Goal: Task Accomplishment & Management: Manage account settings

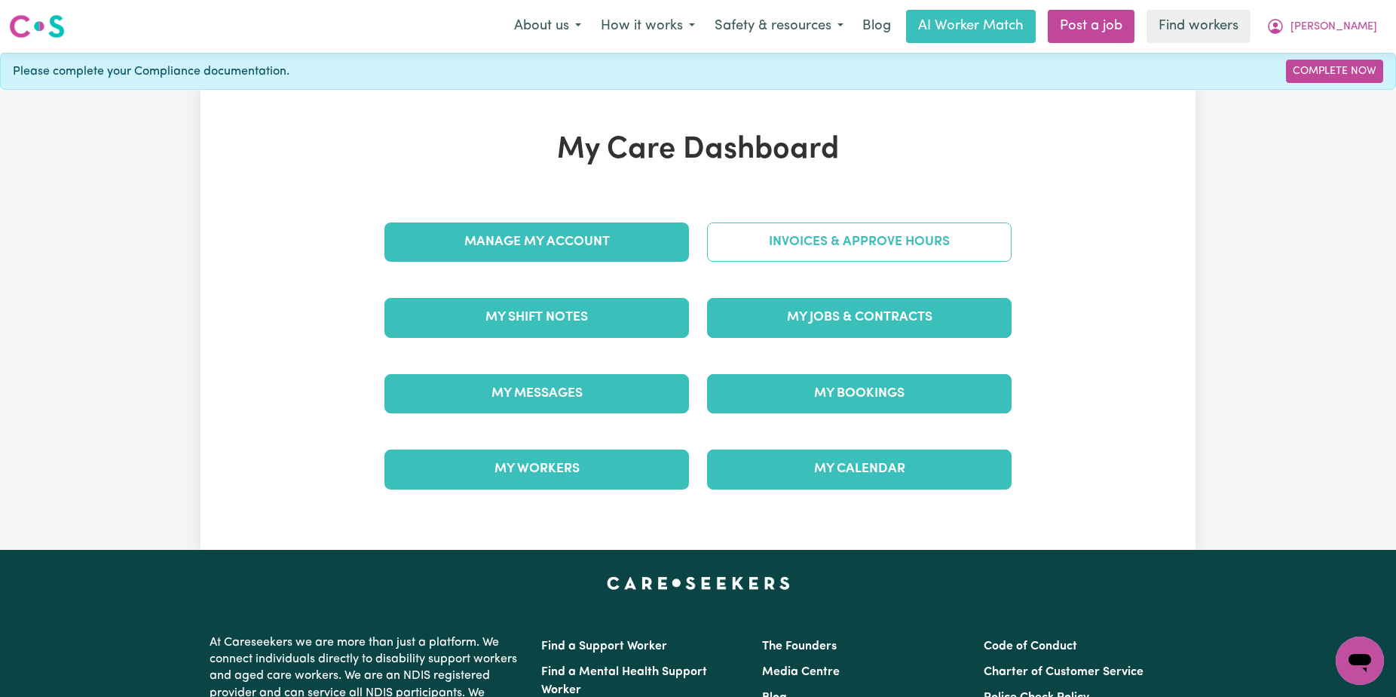
click at [920, 249] on link "Invoices & Approve Hours" at bounding box center [859, 241] width 305 height 39
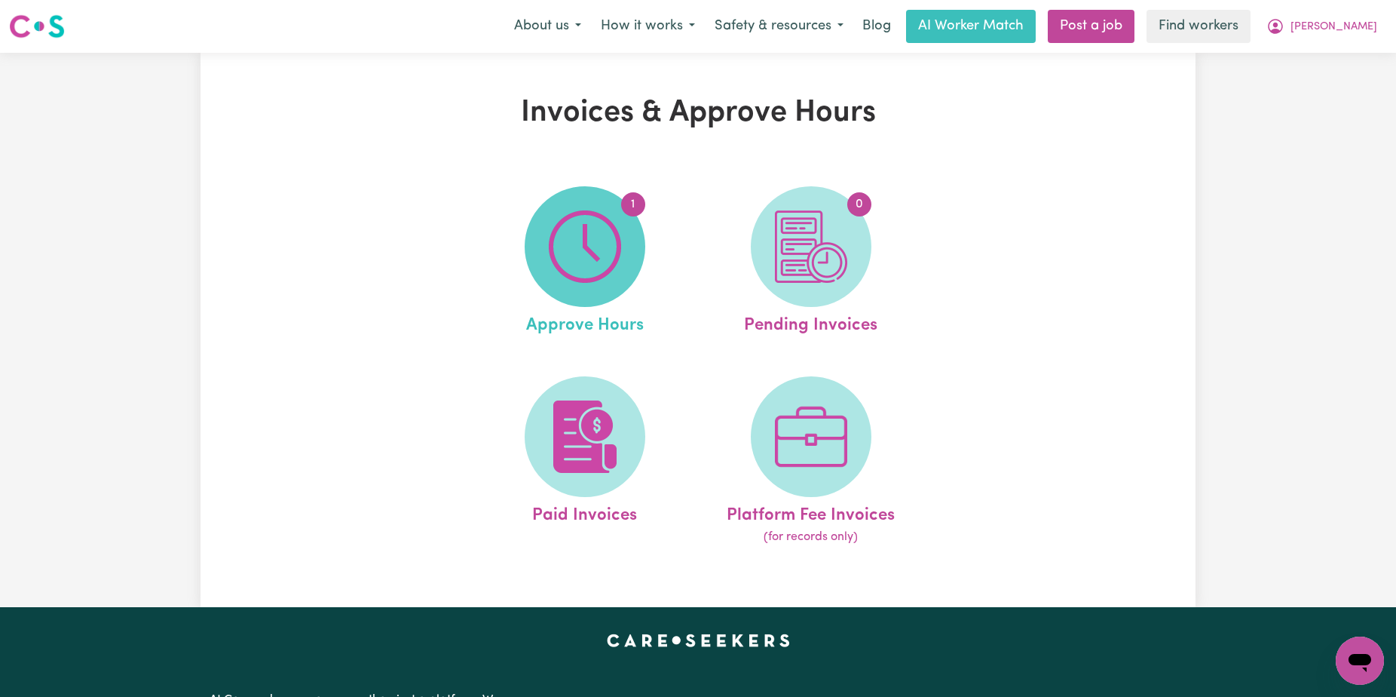
click at [594, 231] on img at bounding box center [585, 246] width 72 height 72
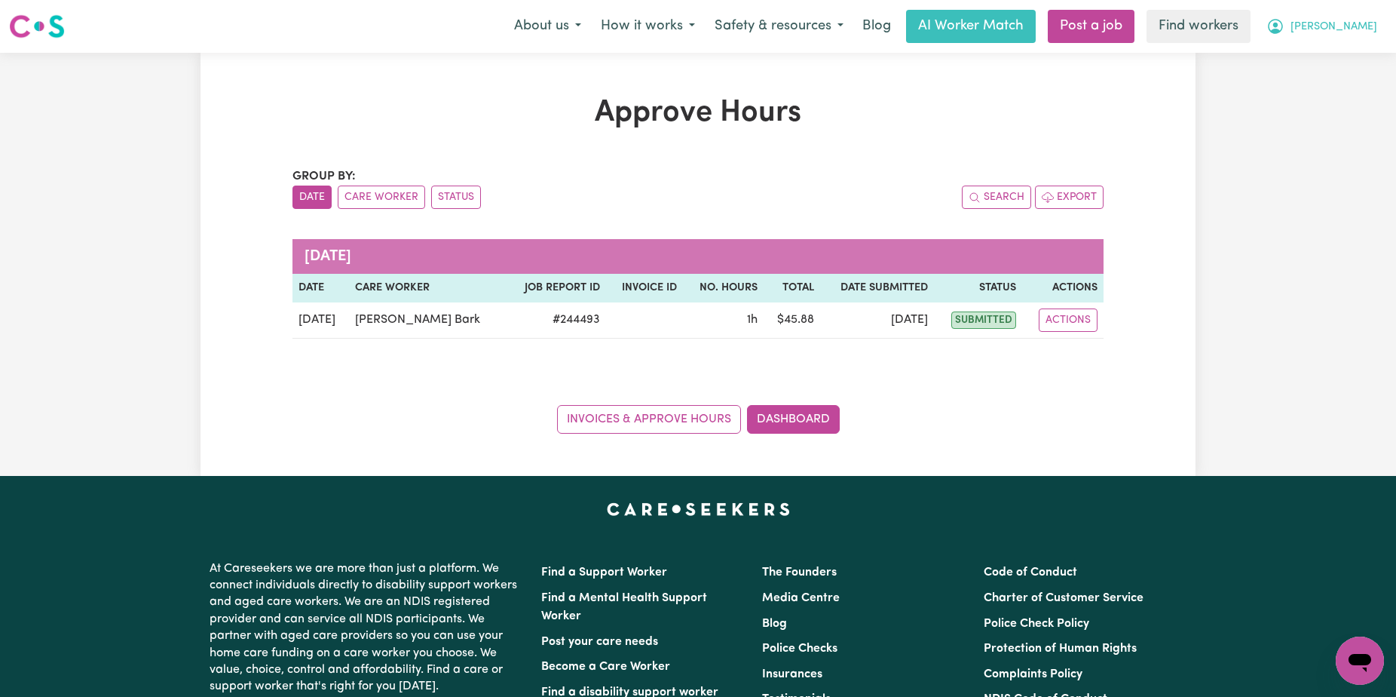
click at [1345, 27] on span "[PERSON_NAME]" at bounding box center [1334, 27] width 87 height 17
click at [1346, 74] on link "Logout" at bounding box center [1326, 86] width 119 height 29
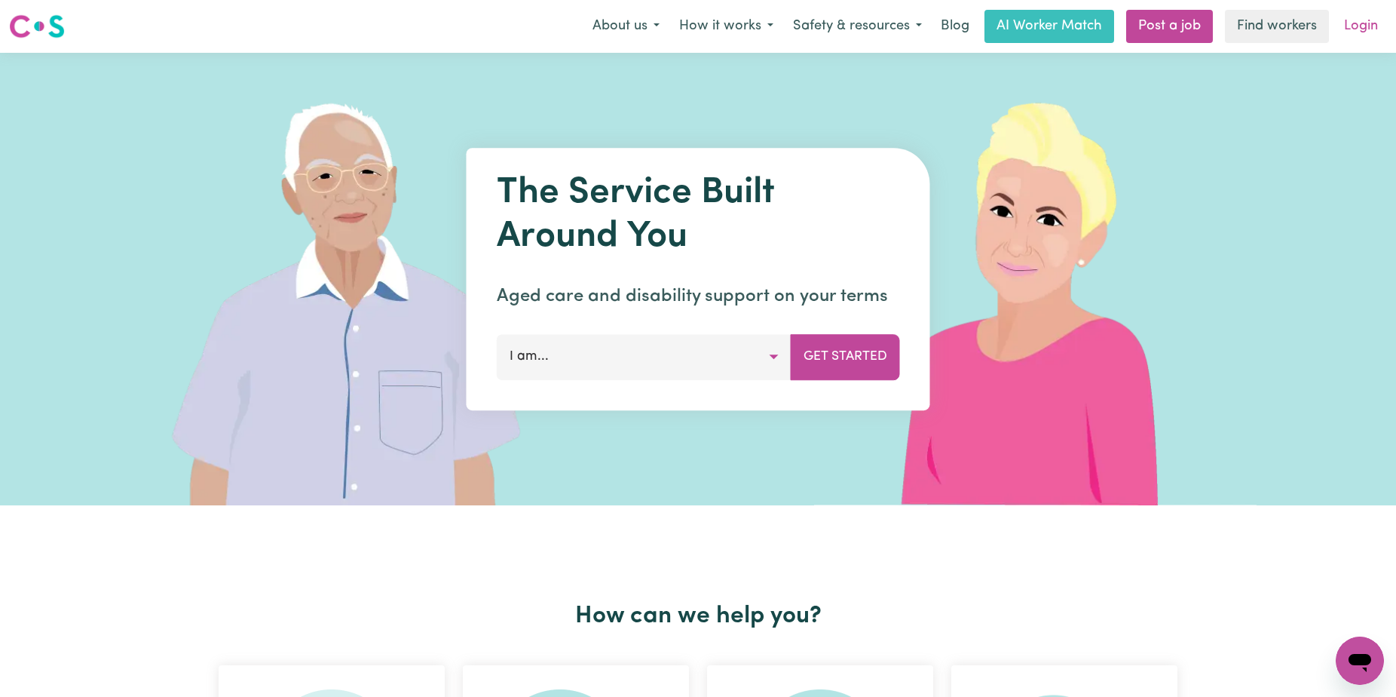
click at [1353, 25] on link "Login" at bounding box center [1361, 26] width 52 height 33
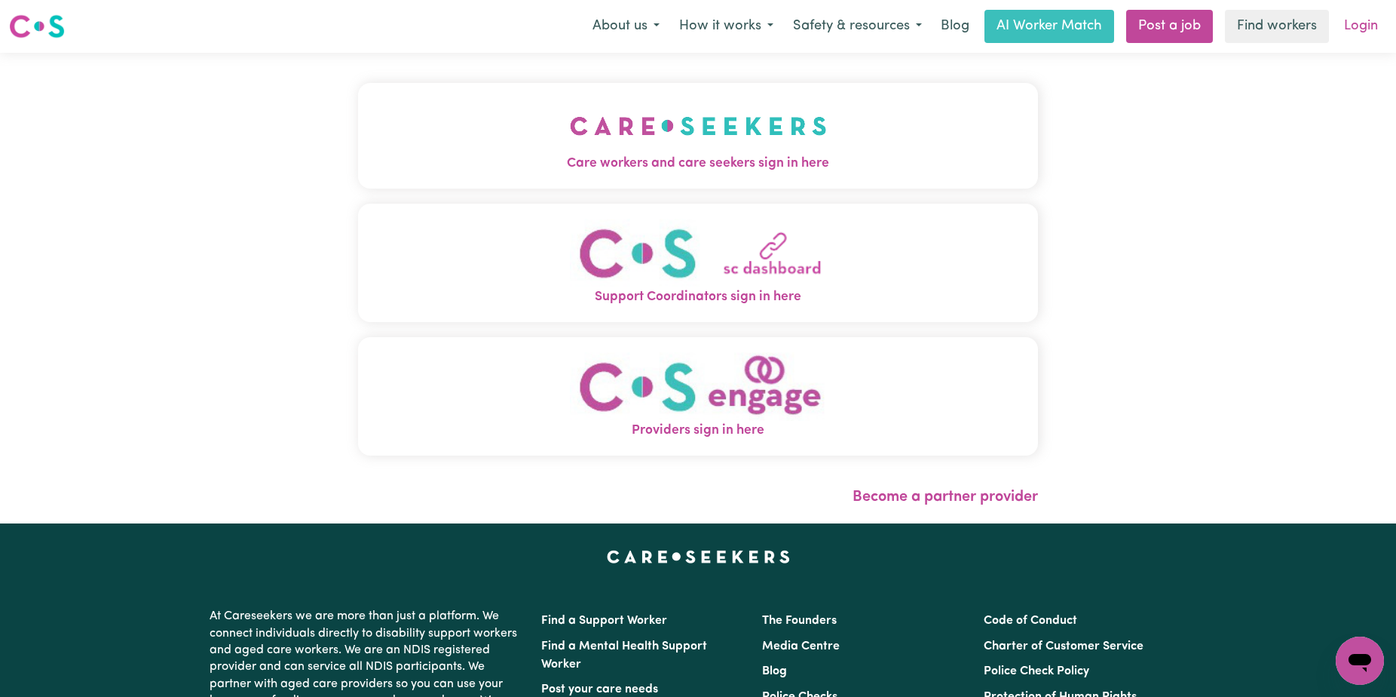
click at [1366, 23] on link "Login" at bounding box center [1361, 26] width 52 height 33
click at [915, 90] on button "Care workers and care seekers sign in here" at bounding box center [698, 136] width 680 height 106
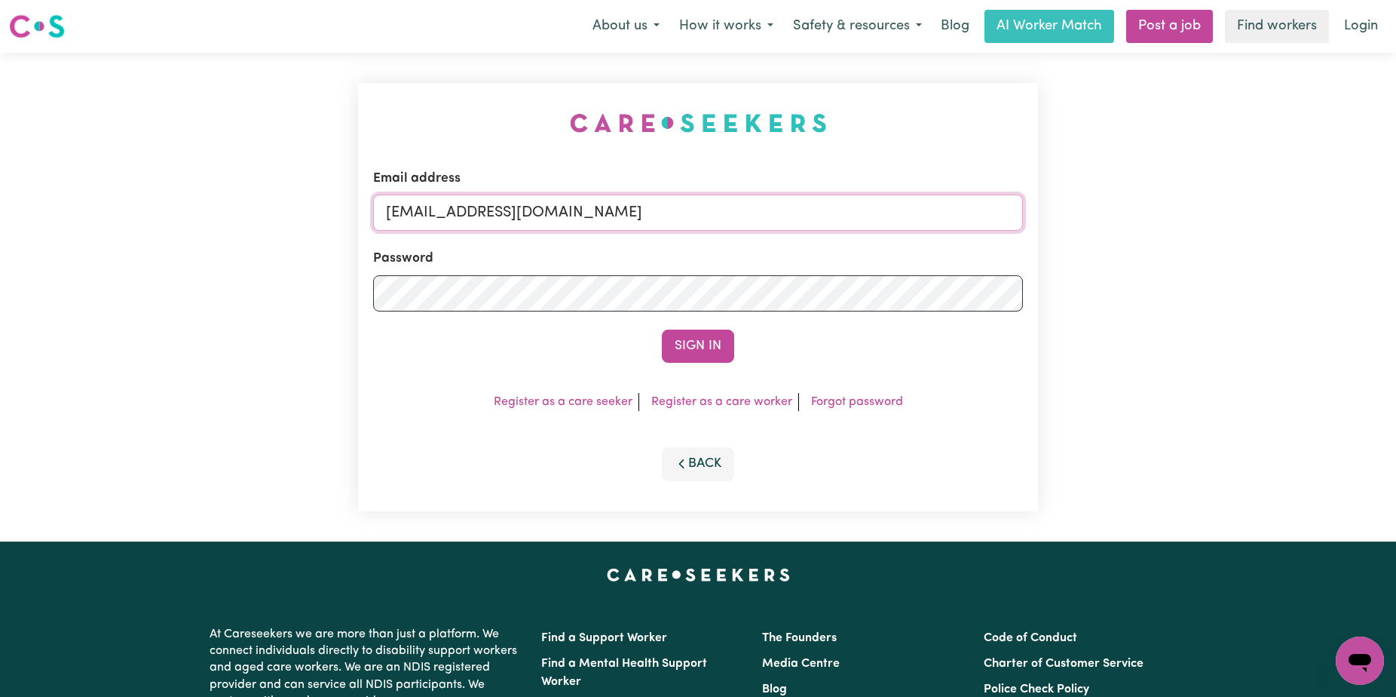
drag, startPoint x: 894, startPoint y: 222, endPoint x: 467, endPoint y: 219, distance: 427.5
click at [467, 219] on input "[EMAIL_ADDRESS][DOMAIN_NAME]" at bounding box center [698, 213] width 650 height 36
paste input "BrendaMurdoch"
type input "[EMAIL_ADDRESS][DOMAIN_NAME]"
click at [662, 329] on button "Sign In" at bounding box center [698, 345] width 72 height 33
